Goal: Task Accomplishment & Management: Manage account settings

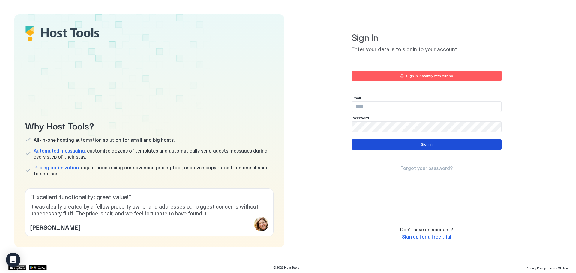
type input "**********"
click at [395, 149] on button "Sign in" at bounding box center [426, 144] width 150 height 10
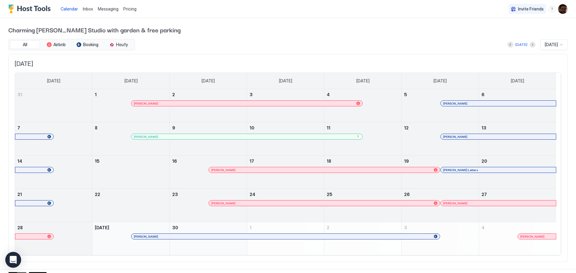
click at [17, 256] on div "Open Intercom Messenger" at bounding box center [13, 260] width 16 height 16
click at [69, 8] on span "Calendar" at bounding box center [69, 8] width 17 height 5
click at [132, 9] on span "Pricing" at bounding box center [129, 8] width 13 height 5
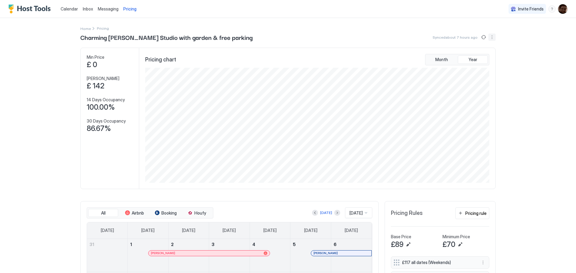
click at [491, 38] on button "More options" at bounding box center [491, 37] width 7 height 7
click at [536, 41] on div at bounding box center [288, 136] width 576 height 273
click at [30, 7] on img "Host Tools Logo" at bounding box center [30, 8] width 45 height 9
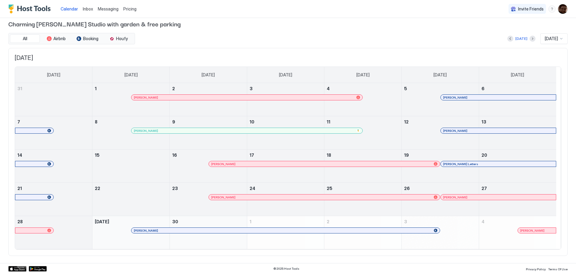
scroll to position [7, 0]
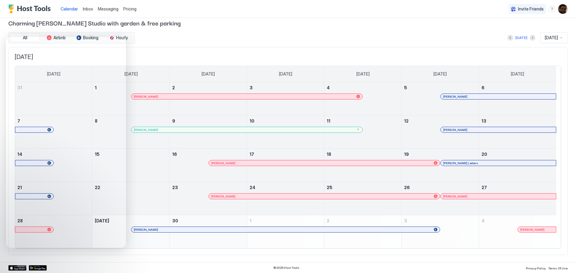
click at [558, 9] on img "User profile" at bounding box center [563, 9] width 10 height 10
click at [505, 31] on span "Settings" at bounding box center [504, 33] width 16 height 5
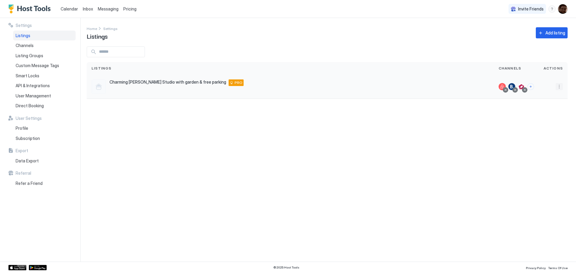
click at [558, 86] on button "More options" at bounding box center [558, 86] width 7 height 7
click at [142, 82] on div at bounding box center [288, 136] width 576 height 273
click at [14, 251] on div "Settings Listings Channels Listing Groups Custom Message Tags Smart Locks API &…" at bounding box center [44, 140] width 72 height 244
click at [30, 86] on span "API & Integrations" at bounding box center [33, 85] width 34 height 5
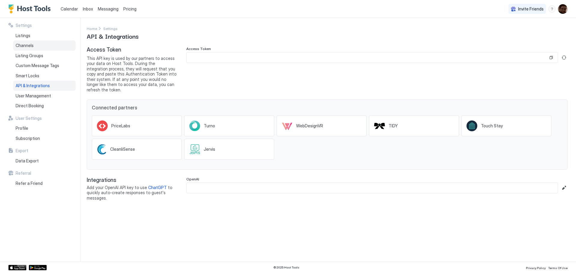
click at [25, 42] on div "Channels" at bounding box center [44, 45] width 62 height 10
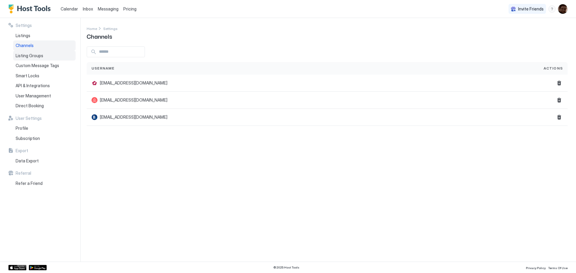
click at [28, 55] on span "Listing Groups" at bounding box center [30, 55] width 28 height 5
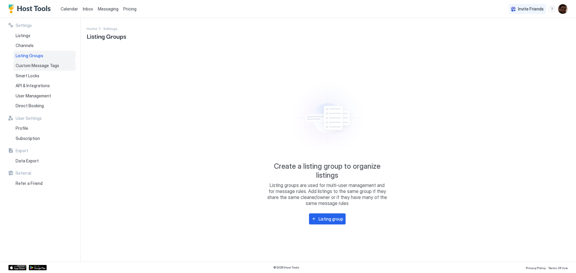
click at [29, 62] on div "Custom Message Tags" at bounding box center [44, 66] width 62 height 10
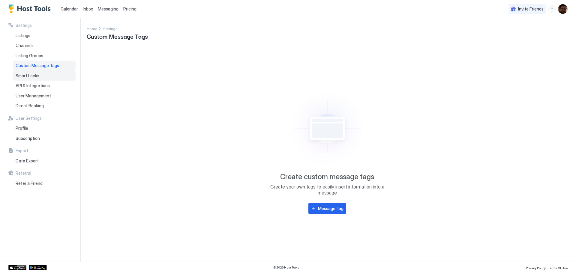
click at [29, 76] on span "Smart Locks" at bounding box center [28, 75] width 24 height 5
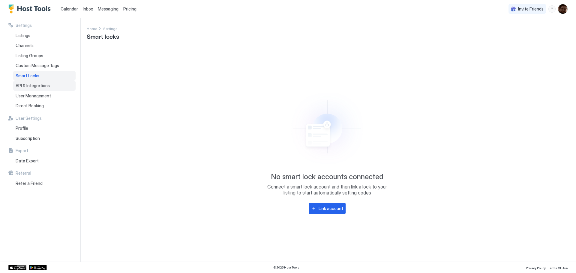
click at [31, 87] on span "API & Integrations" at bounding box center [33, 85] width 34 height 5
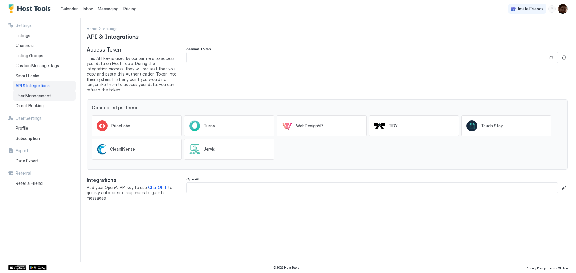
click at [30, 96] on span "User Management" at bounding box center [33, 95] width 35 height 5
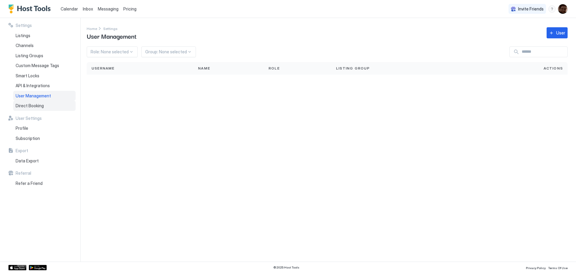
click at [29, 106] on span "Direct Booking" at bounding box center [30, 105] width 28 height 5
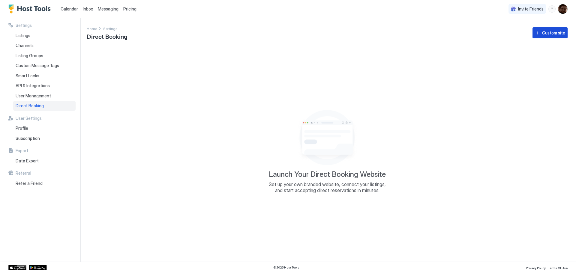
click at [551, 32] on div "Custom site" at bounding box center [553, 33] width 23 height 6
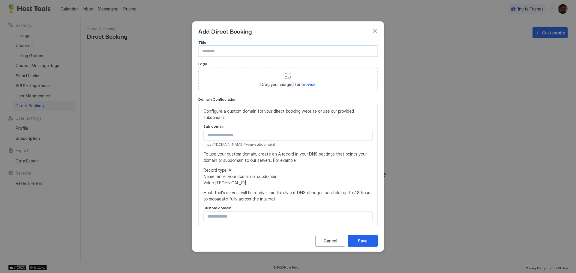
click at [229, 52] on input "Input Field" at bounding box center [287, 51] width 179 height 10
type input "**********"
click at [269, 123] on div "Configure a custom domain for your direct booking website or use our provided s…" at bounding box center [287, 165] width 169 height 114
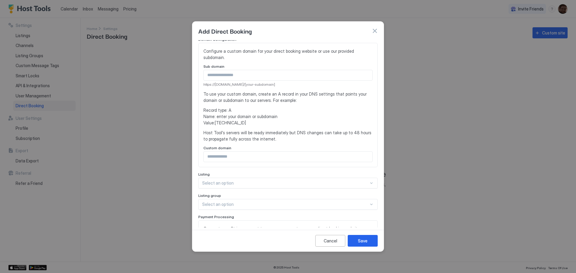
click at [243, 77] on input "Input Field" at bounding box center [288, 75] width 168 height 10
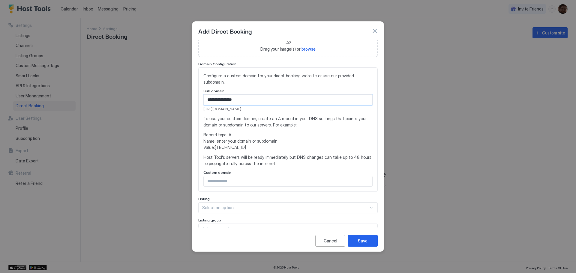
scroll to position [30, 0]
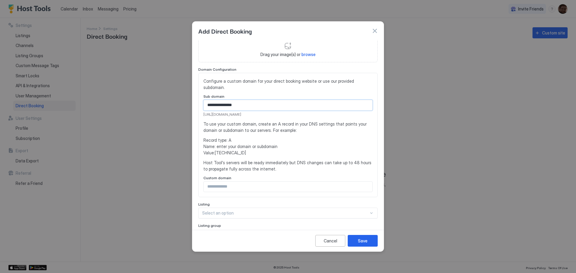
type input "**********"
click at [290, 133] on span "To use your custom domain, create an A record in your DNS settings that points …" at bounding box center [287, 127] width 169 height 13
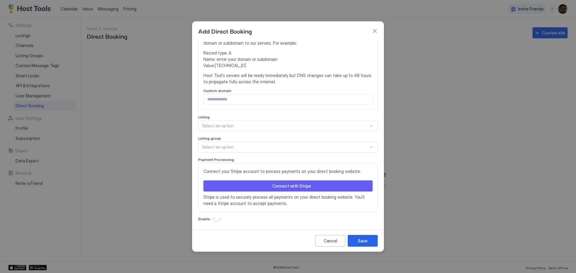
scroll to position [118, 0]
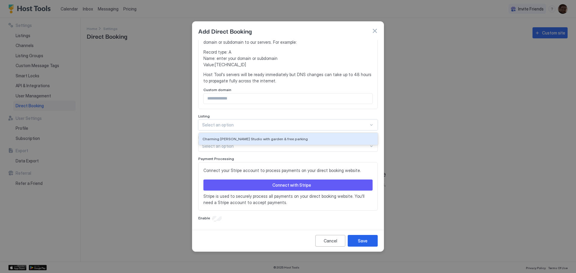
click at [244, 125] on div at bounding box center [285, 124] width 166 height 5
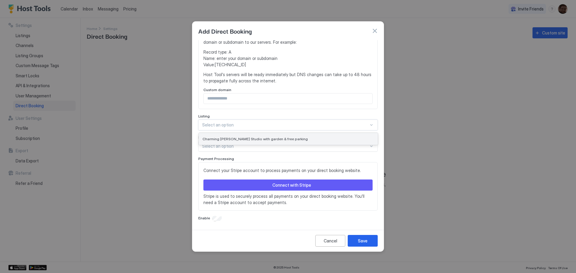
click at [246, 137] on span "Charming [PERSON_NAME] Studio with garden & free parking" at bounding box center [254, 139] width 105 height 4
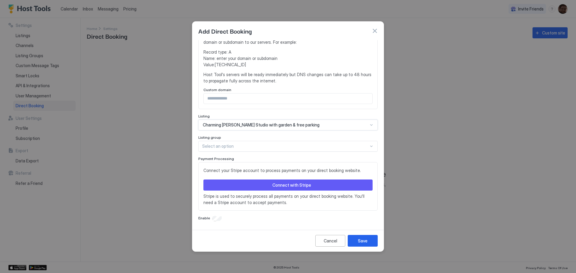
click at [232, 149] on div at bounding box center [285, 146] width 166 height 5
click at [252, 139] on div "Listing group" at bounding box center [287, 138] width 179 height 6
click at [366, 242] on div "Save" at bounding box center [363, 241] width 10 height 6
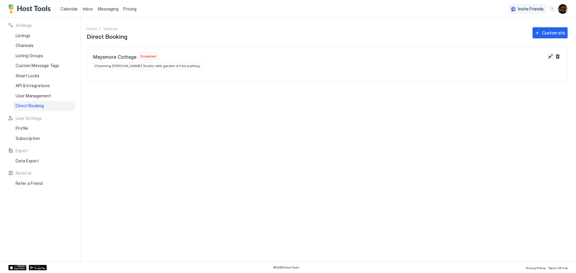
click at [550, 58] on button "Edit" at bounding box center [550, 56] width 7 height 7
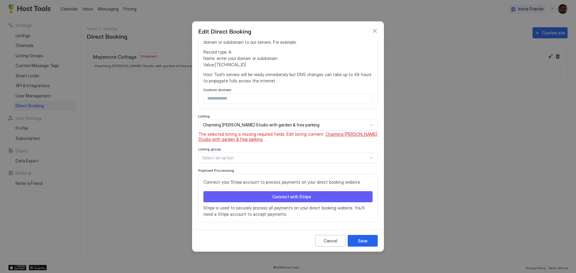
click at [334, 133] on span "Charming [PERSON_NAME] Studio with garden & free parking" at bounding box center [288, 137] width 180 height 10
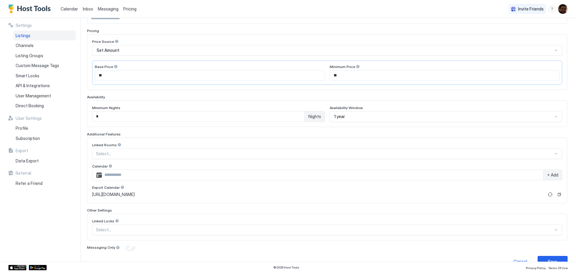
scroll to position [99, 0]
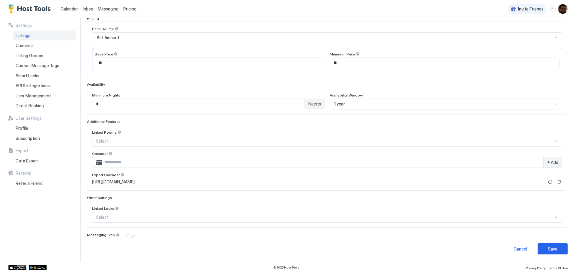
click at [133, 182] on span "[URL][DOMAIN_NAME]" at bounding box center [113, 181] width 43 height 5
click at [556, 181] on button "Copy" at bounding box center [559, 182] width 6 height 6
click at [121, 175] on div at bounding box center [122, 175] width 4 height 4
click at [556, 180] on button "Copy" at bounding box center [559, 182] width 6 height 6
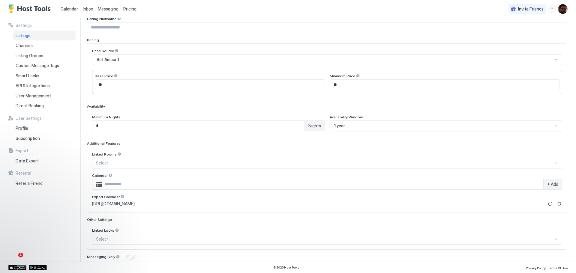
scroll to position [0, 0]
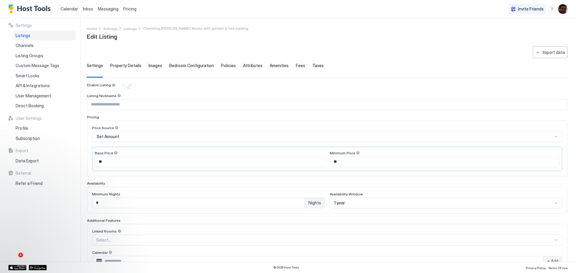
click at [129, 66] on span "Property Details" at bounding box center [125, 65] width 31 height 5
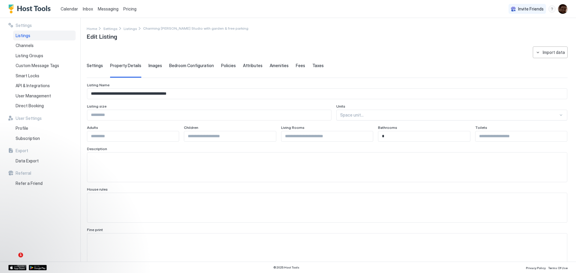
click at [151, 66] on span "Images" at bounding box center [154, 65] width 13 height 5
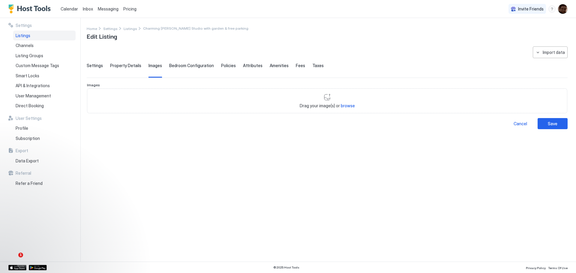
drag, startPoint x: 130, startPoint y: 66, endPoint x: 102, endPoint y: 66, distance: 27.3
click at [129, 66] on span "Property Details" at bounding box center [125, 65] width 31 height 5
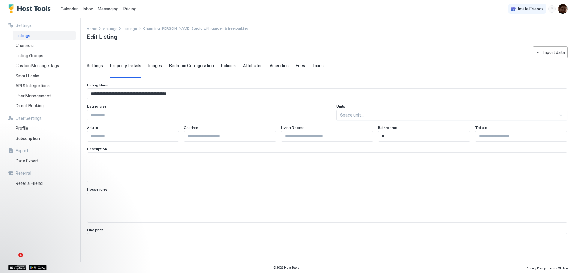
click at [97, 66] on span "Settings" at bounding box center [95, 65] width 16 height 5
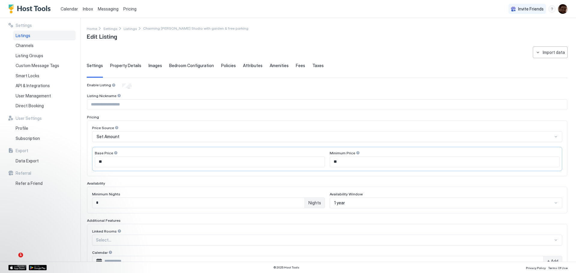
click at [75, 11] on span "Calendar" at bounding box center [69, 8] width 17 height 5
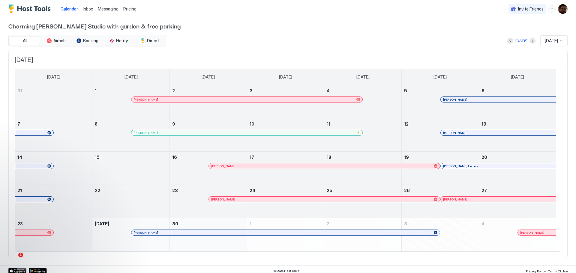
scroll to position [7, 0]
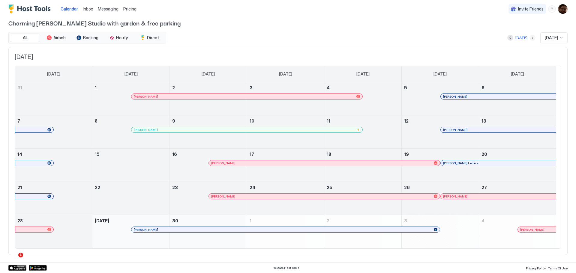
click at [529, 37] on button "Next month" at bounding box center [532, 38] width 6 height 6
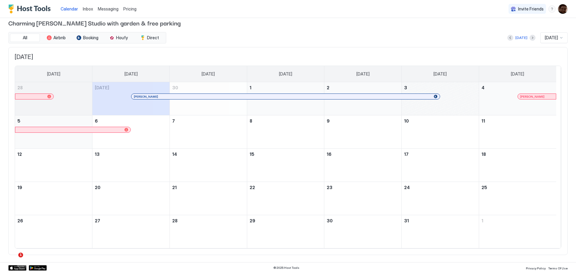
scroll to position [0, 0]
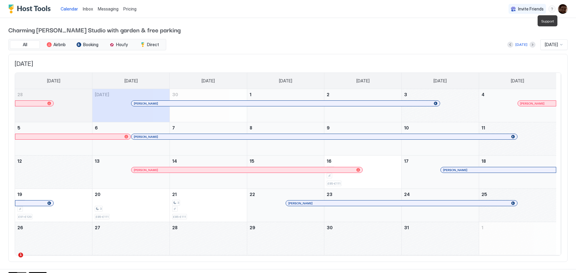
click at [548, 10] on div "menu" at bounding box center [551, 8] width 7 height 7
click at [407, 39] on div at bounding box center [288, 136] width 576 height 273
click at [558, 11] on img "User profile" at bounding box center [563, 9] width 10 height 10
click at [499, 34] on span "Settings" at bounding box center [504, 33] width 16 height 5
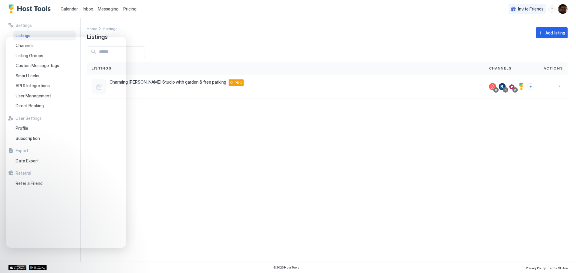
click at [196, 43] on div "Settings Home Settings Listings Add listing Listings Channels Actions Charming …" at bounding box center [331, 140] width 489 height 244
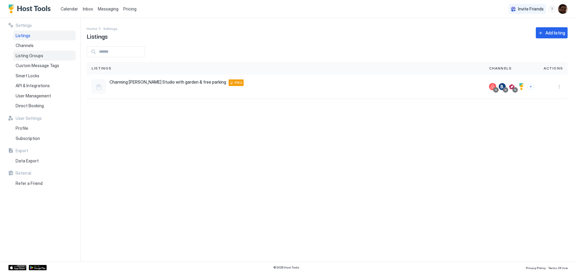
click at [33, 57] on span "Listing Groups" at bounding box center [30, 55] width 28 height 5
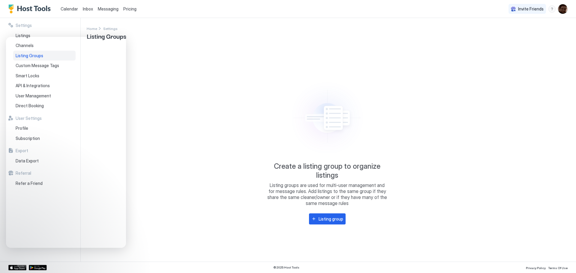
click at [322, 219] on div "Listing group" at bounding box center [330, 219] width 25 height 6
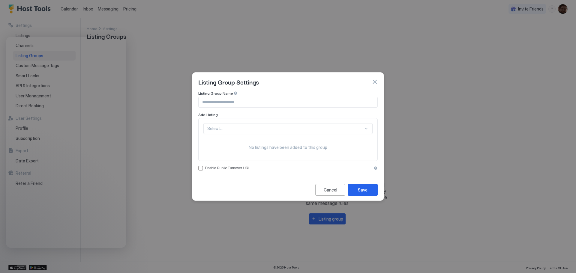
click at [264, 131] on div at bounding box center [285, 128] width 156 height 5
click at [259, 140] on span "Charming [PERSON_NAME] Studio with garden & free parking" at bounding box center [259, 142] width 105 height 4
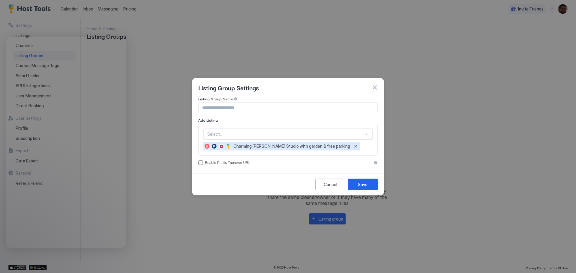
click at [226, 110] on input "Input Field" at bounding box center [287, 108] width 179 height 10
click at [211, 181] on div "Cancel Save" at bounding box center [287, 185] width 191 height 22
click at [223, 161] on div "Enable Public Turnover URL" at bounding box center [288, 163] width 167 height 4
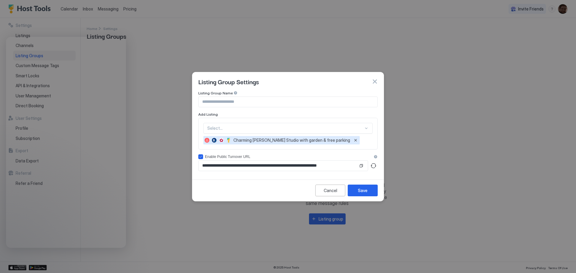
click at [217, 102] on input "Input Field" at bounding box center [287, 102] width 179 height 10
type input "********"
click at [359, 191] on div "Save" at bounding box center [363, 190] width 10 height 6
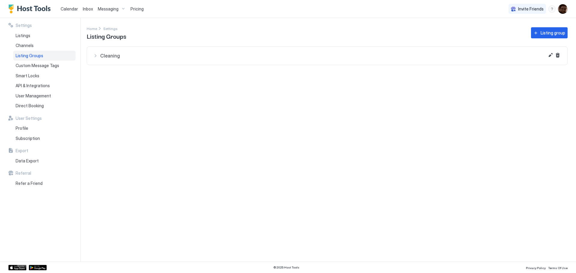
click at [106, 55] on span "Cleaning" at bounding box center [330, 56] width 461 height 6
click at [142, 75] on span "Charming [PERSON_NAME] Studio with garden & free parking" at bounding box center [336, 72] width 440 height 5
click at [104, 77] on div at bounding box center [105, 77] width 14 height 14
click at [548, 56] on button "Edit" at bounding box center [550, 55] width 7 height 7
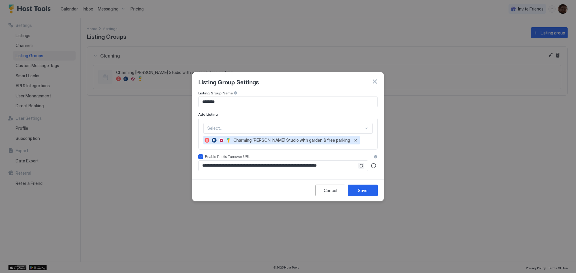
click at [361, 167] on button "Copy" at bounding box center [361, 166] width 6 height 6
click at [375, 81] on button "button" at bounding box center [374, 82] width 6 height 6
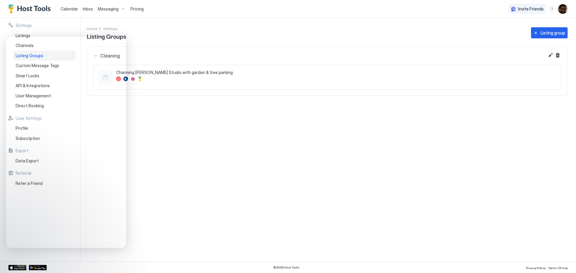
click at [199, 141] on div "Settings Home Settings Listing Groups Listing group Cleaning [GEOGRAPHIC_DATA][…" at bounding box center [331, 140] width 489 height 244
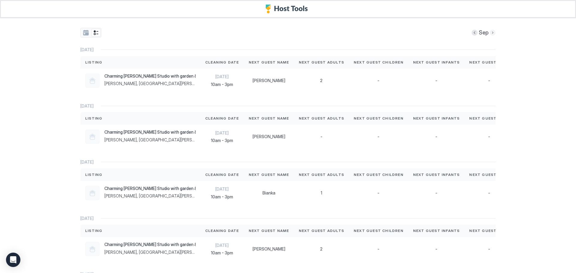
click at [490, 33] on button "Next month" at bounding box center [492, 33] width 6 height 6
click at [89, 140] on div at bounding box center [92, 137] width 14 height 14
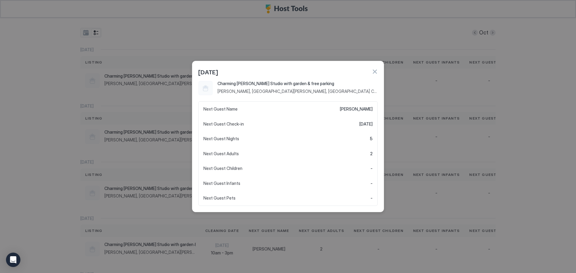
click at [18, 110] on div at bounding box center [288, 136] width 576 height 273
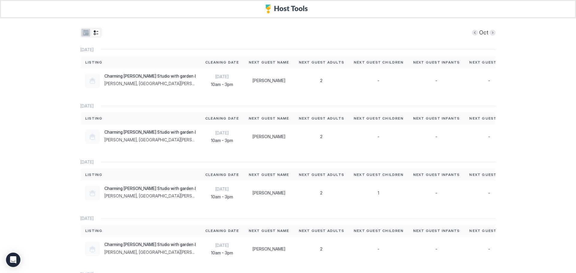
click at [86, 30] on button "tab-group" at bounding box center [85, 33] width 9 height 8
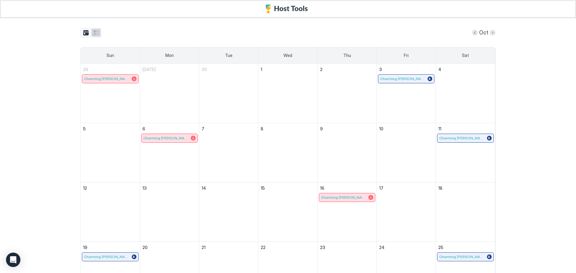
click at [96, 31] on button "tab-group" at bounding box center [95, 33] width 9 height 8
